Goal: Task Accomplishment & Management: Manage account settings

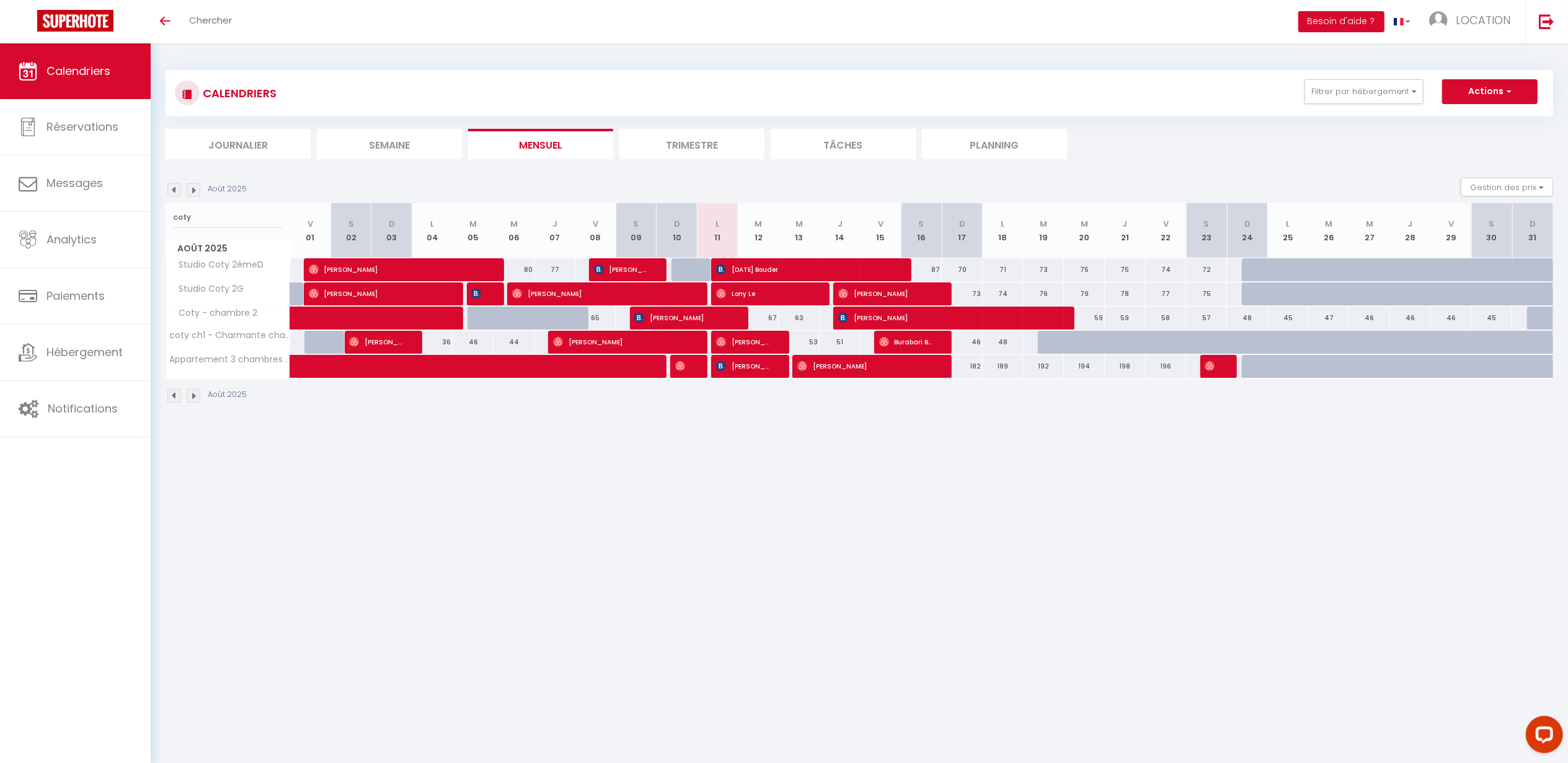
click at [252, 234] on th "coty [DATE]" at bounding box center [228, 231] width 124 height 55
click at [764, 269] on span "[DATE] Bouder" at bounding box center [805, 269] width 178 height 23
select select "OK"
select select "KO"
select select "0"
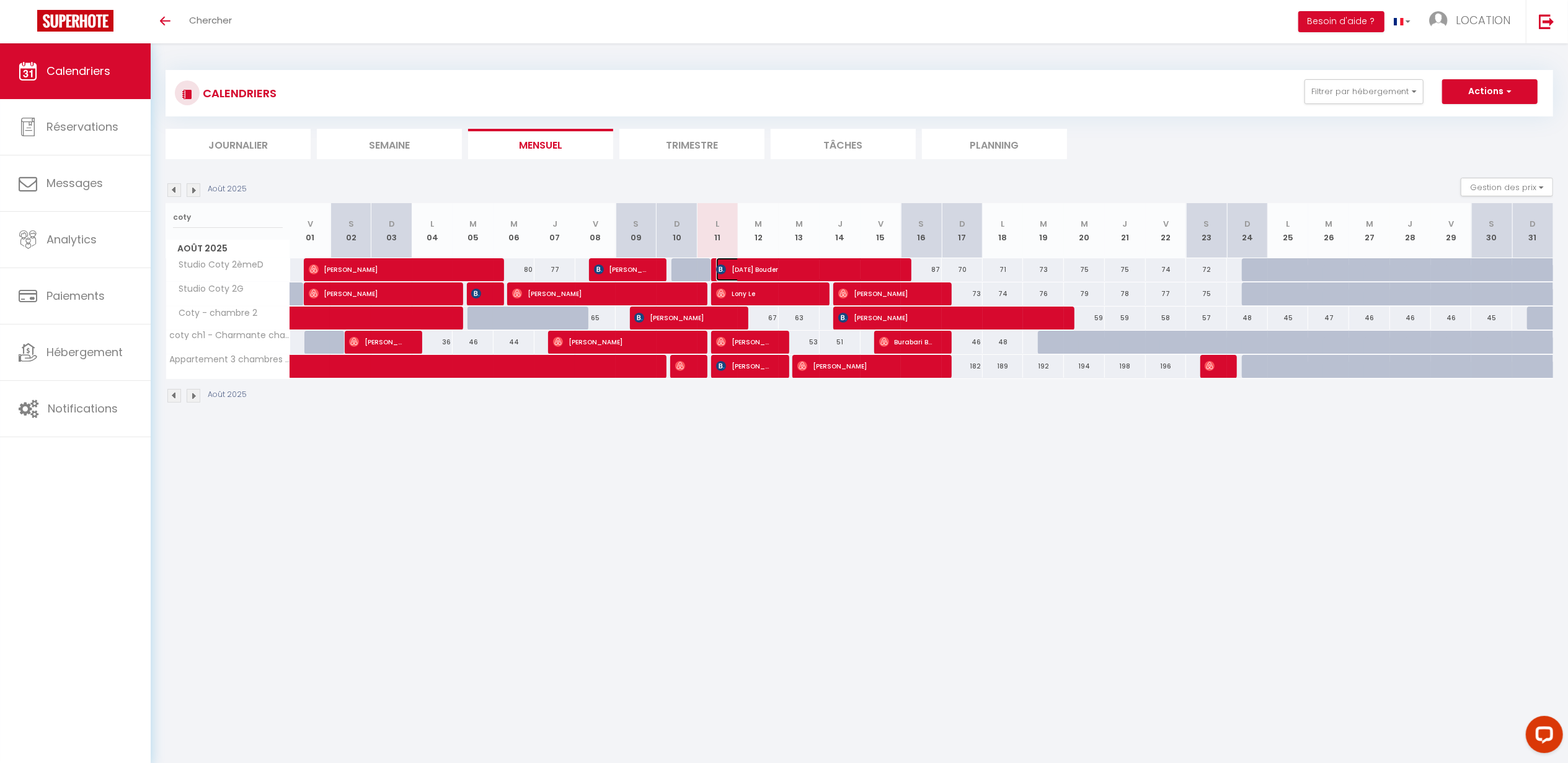
select select "0"
select select "1"
select select
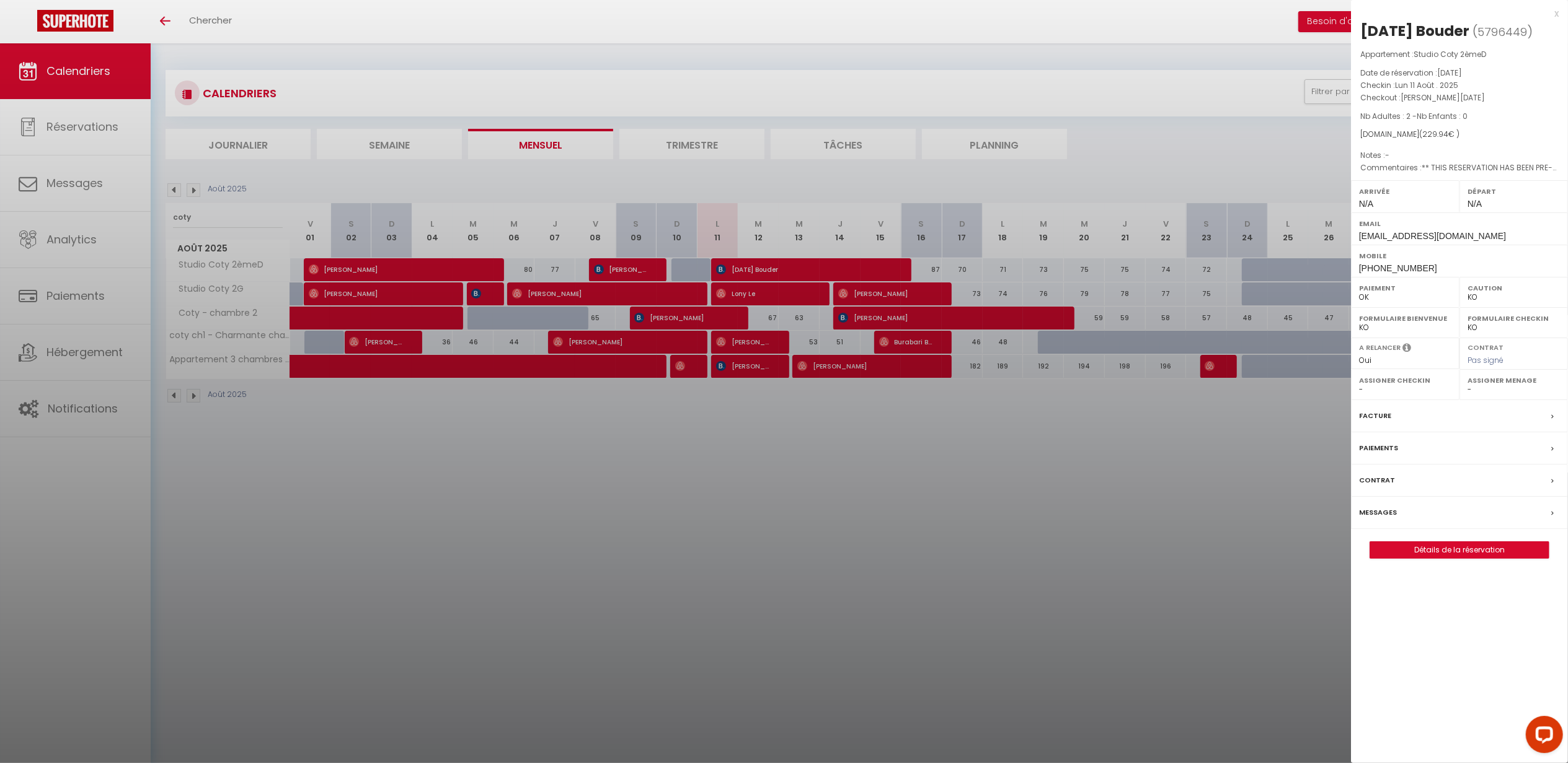
click at [835, 210] on div at bounding box center [784, 381] width 1568 height 763
